Goal: Communication & Community: Connect with others

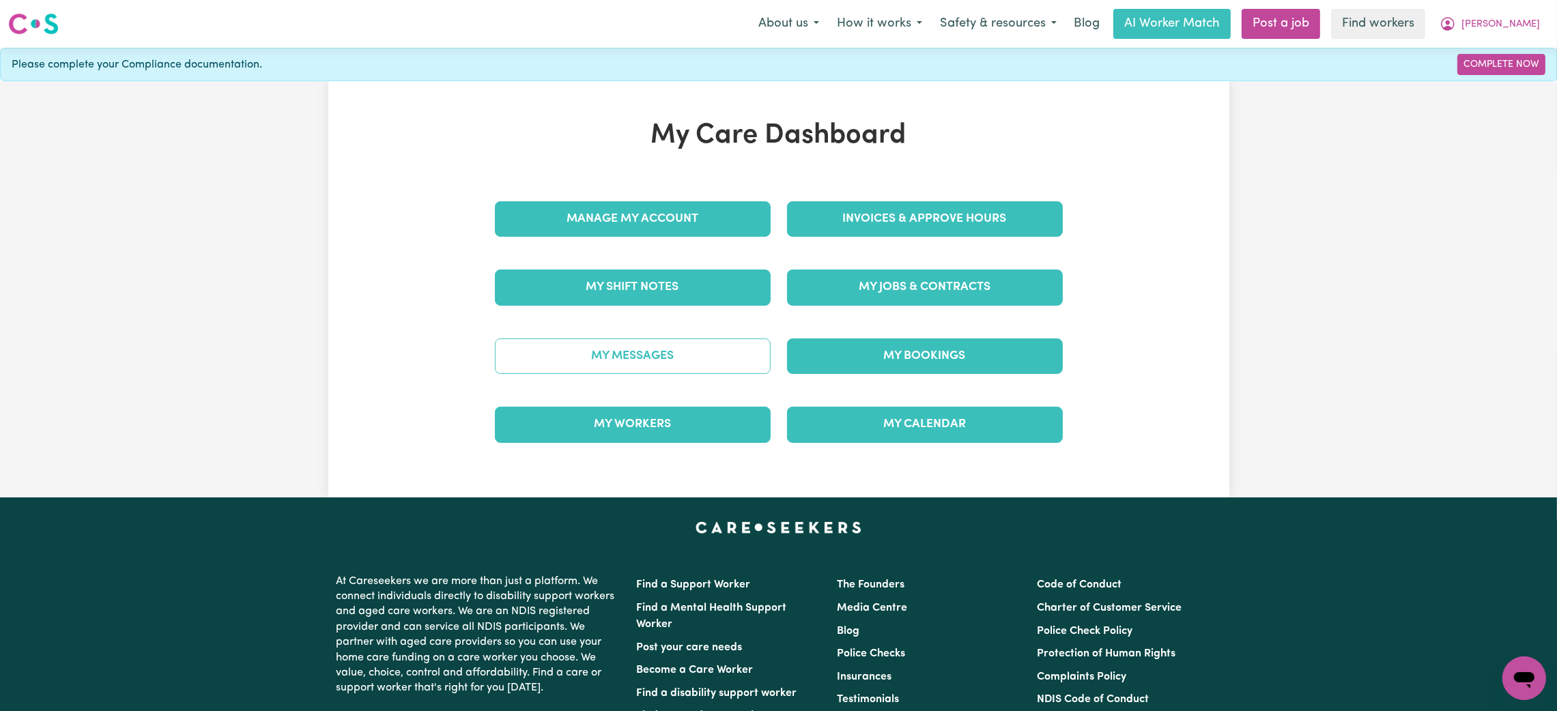
click at [669, 346] on link "My Messages" at bounding box center [633, 357] width 276 height 36
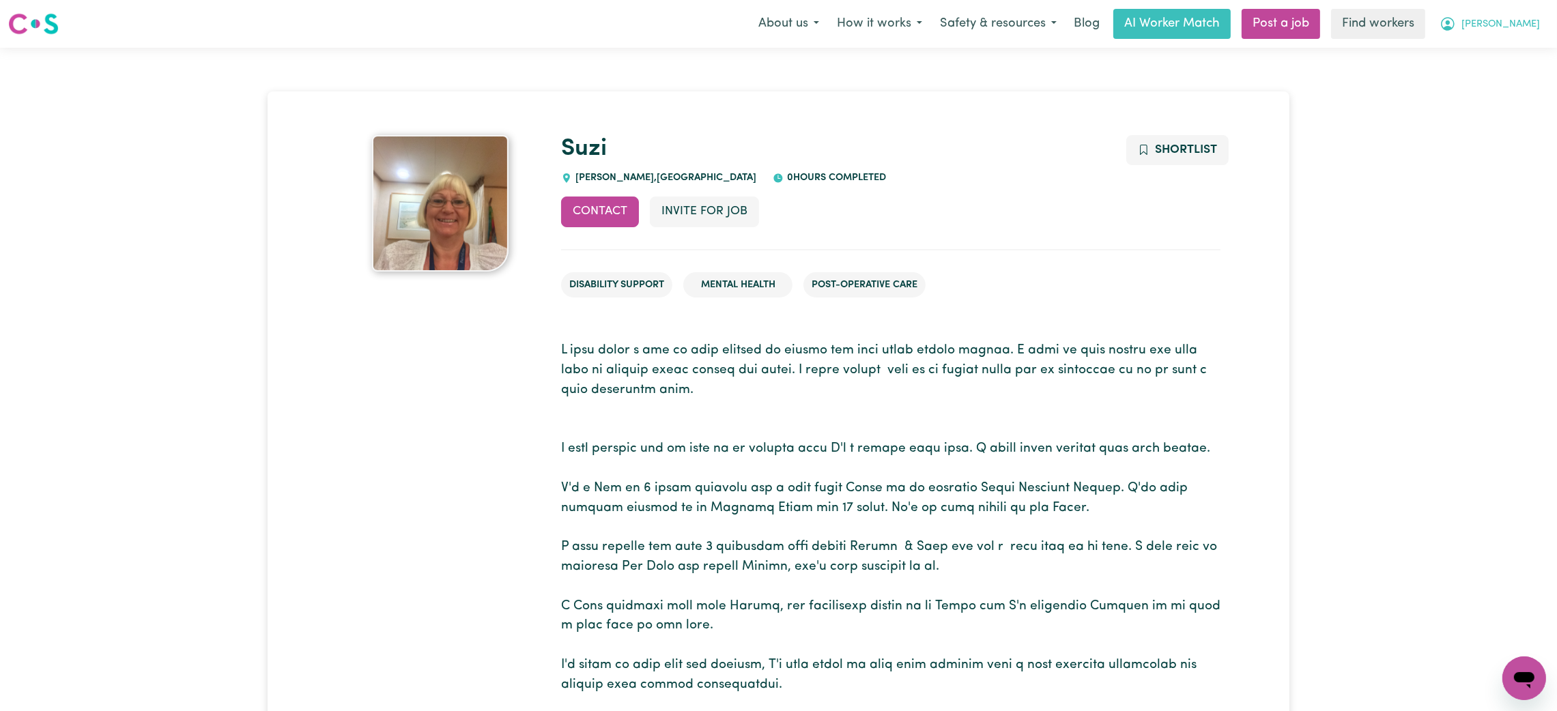
click at [1523, 34] on button "[PERSON_NAME]" at bounding box center [1490, 24] width 118 height 29
click at [1482, 80] on link "Logout" at bounding box center [1495, 79] width 108 height 26
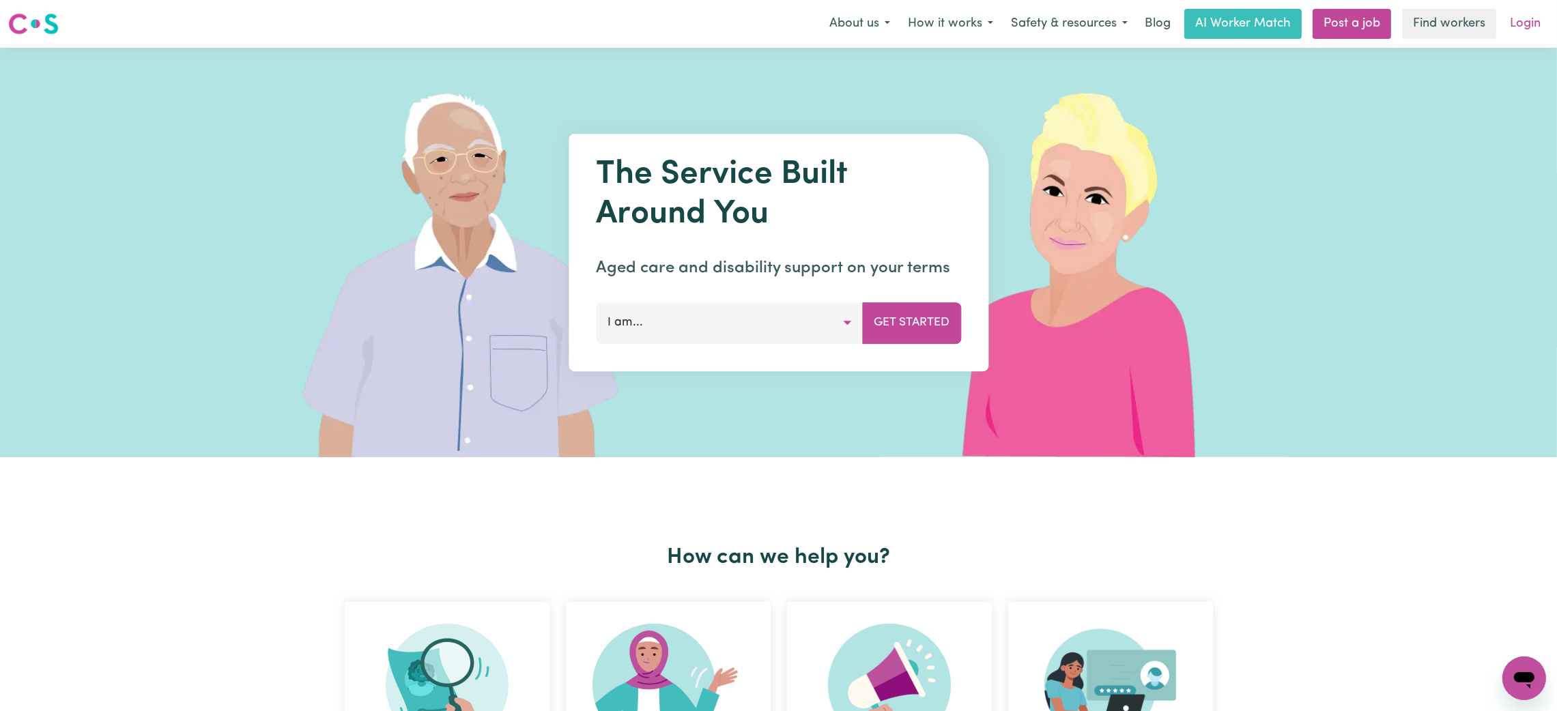
click at [1521, 18] on link "Login" at bounding box center [1525, 24] width 47 height 30
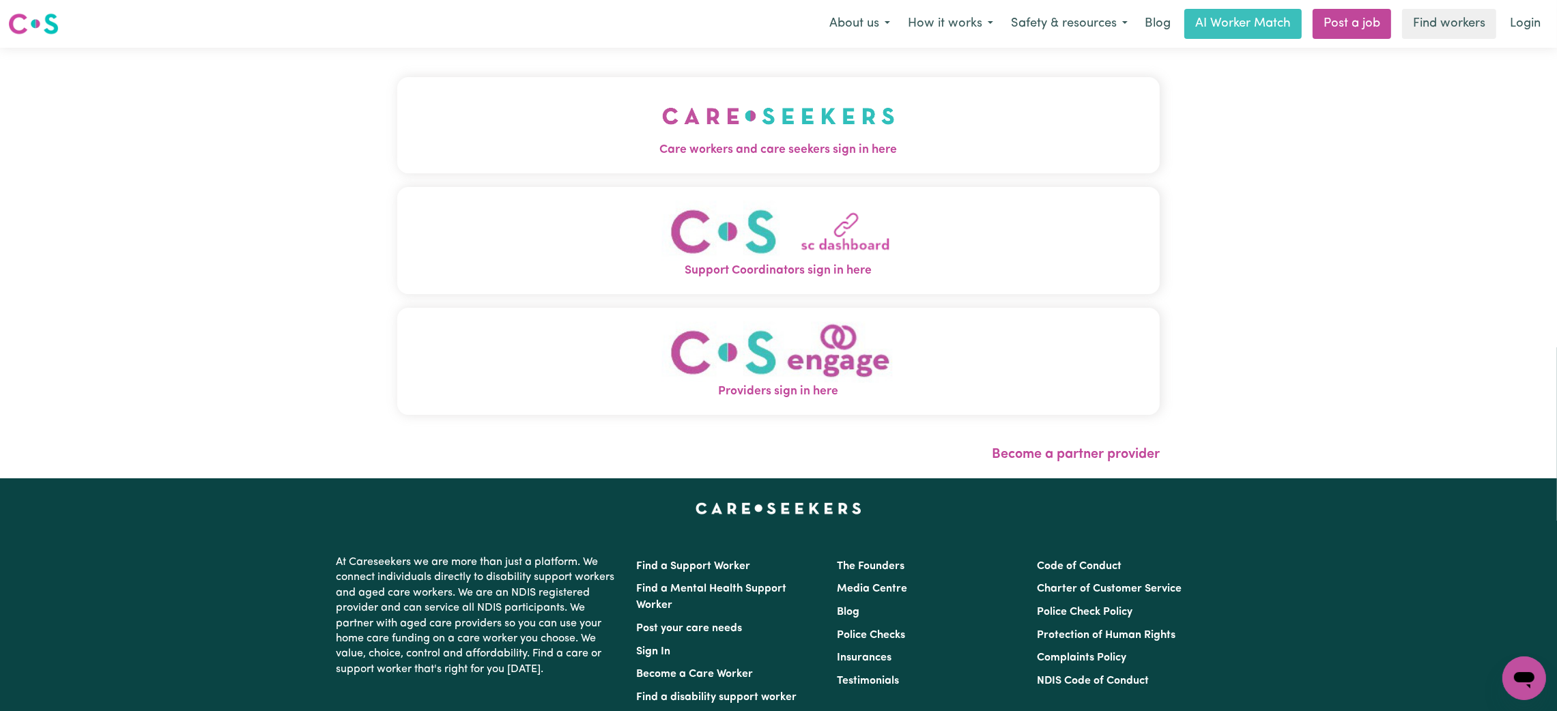
click at [751, 150] on span "Care workers and care seekers sign in here" at bounding box center [778, 150] width 763 height 18
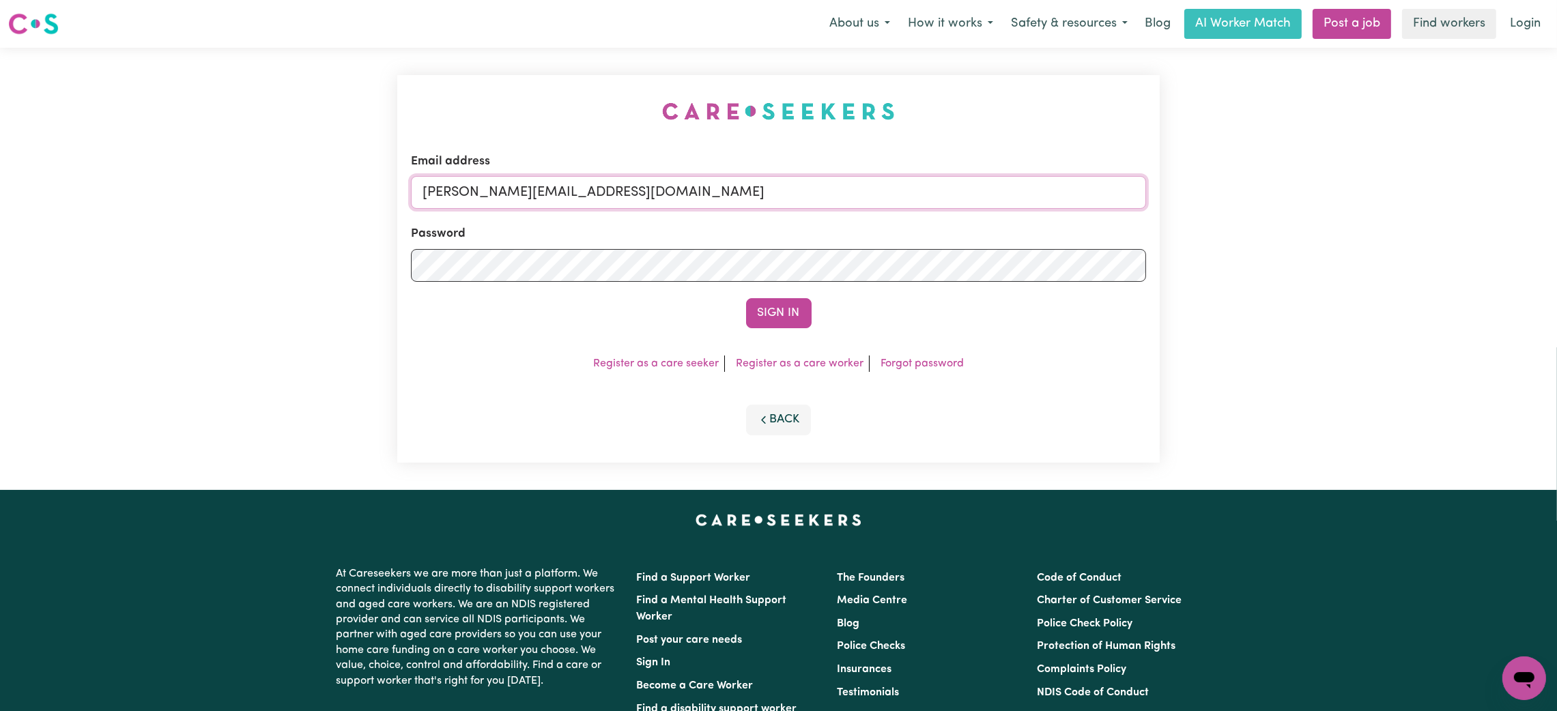
click at [516, 199] on input "mikayla+engage@careseekers.com.au" at bounding box center [778, 192] width 735 height 33
drag, startPoint x: 499, startPoint y: 184, endPoint x: 764, endPoint y: 156, distance: 266.5
click at [764, 156] on div "Email address superuser~mikayla@careseekers.com.au" at bounding box center [778, 181] width 735 height 56
type input "superuser~kristinebenardos@gmail.com"
click at [746, 298] on button "Sign In" at bounding box center [779, 313] width 66 height 30
